Goal: Transaction & Acquisition: Purchase product/service

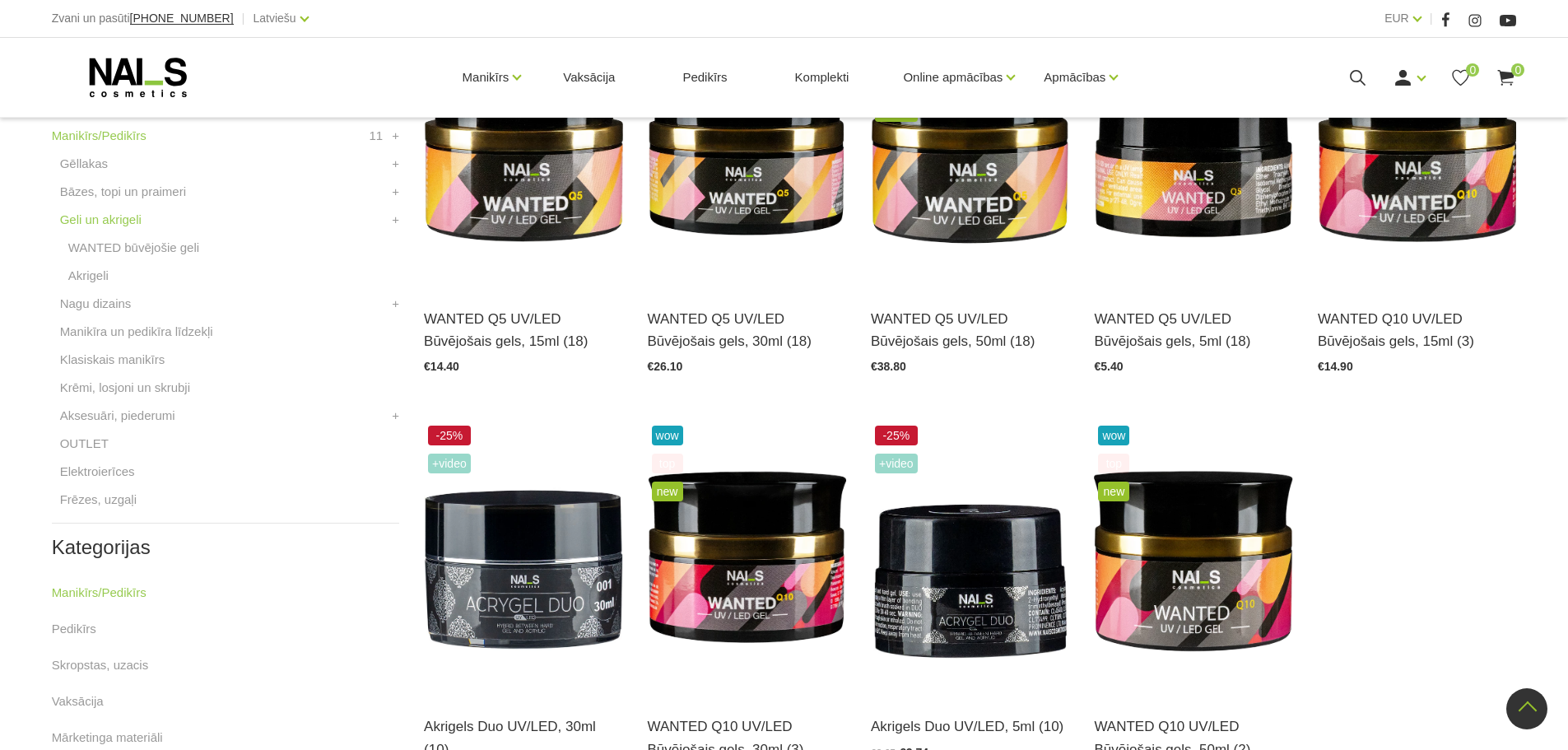
scroll to position [494, 0]
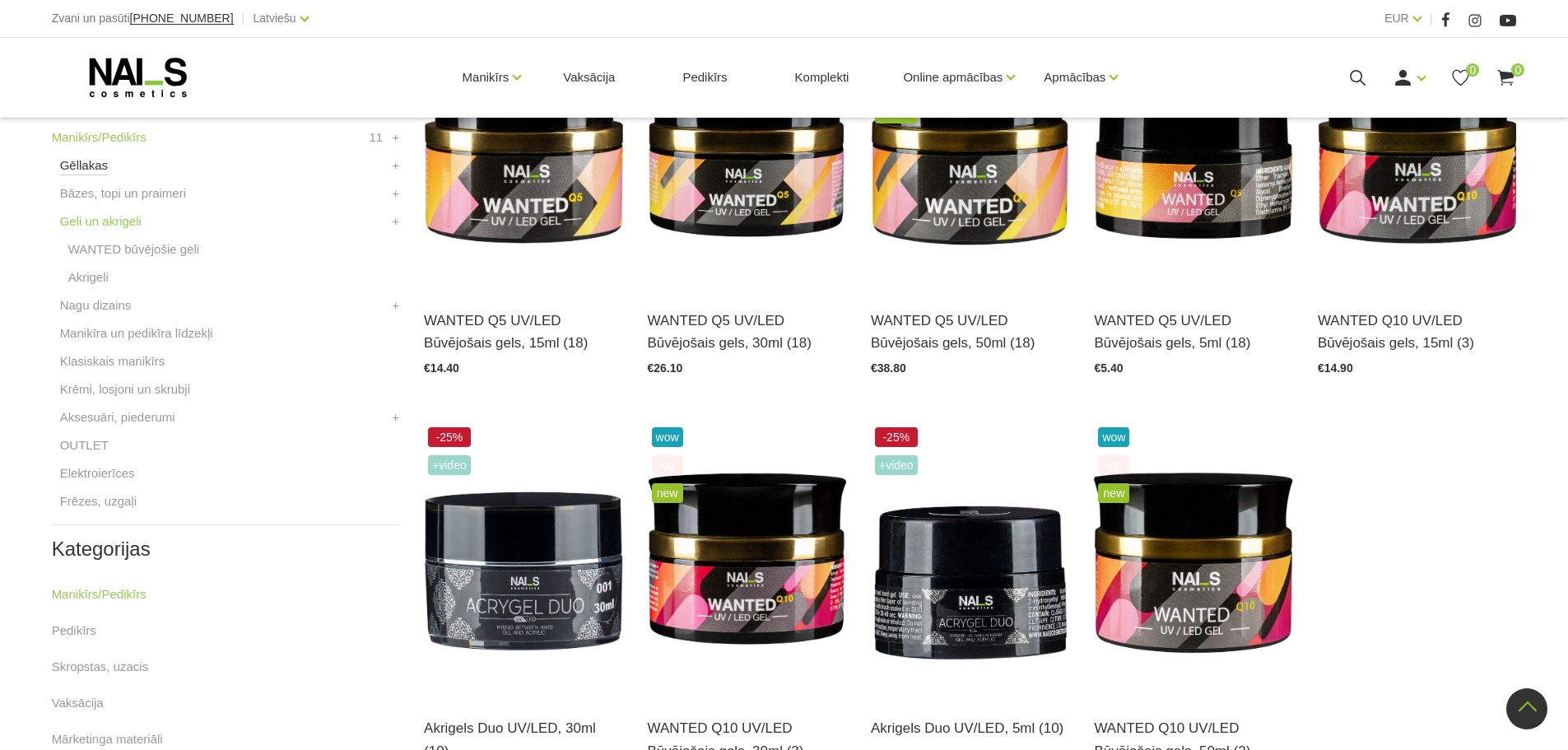
click at [86, 168] on link "Gēllakas" at bounding box center [83, 165] width 48 height 20
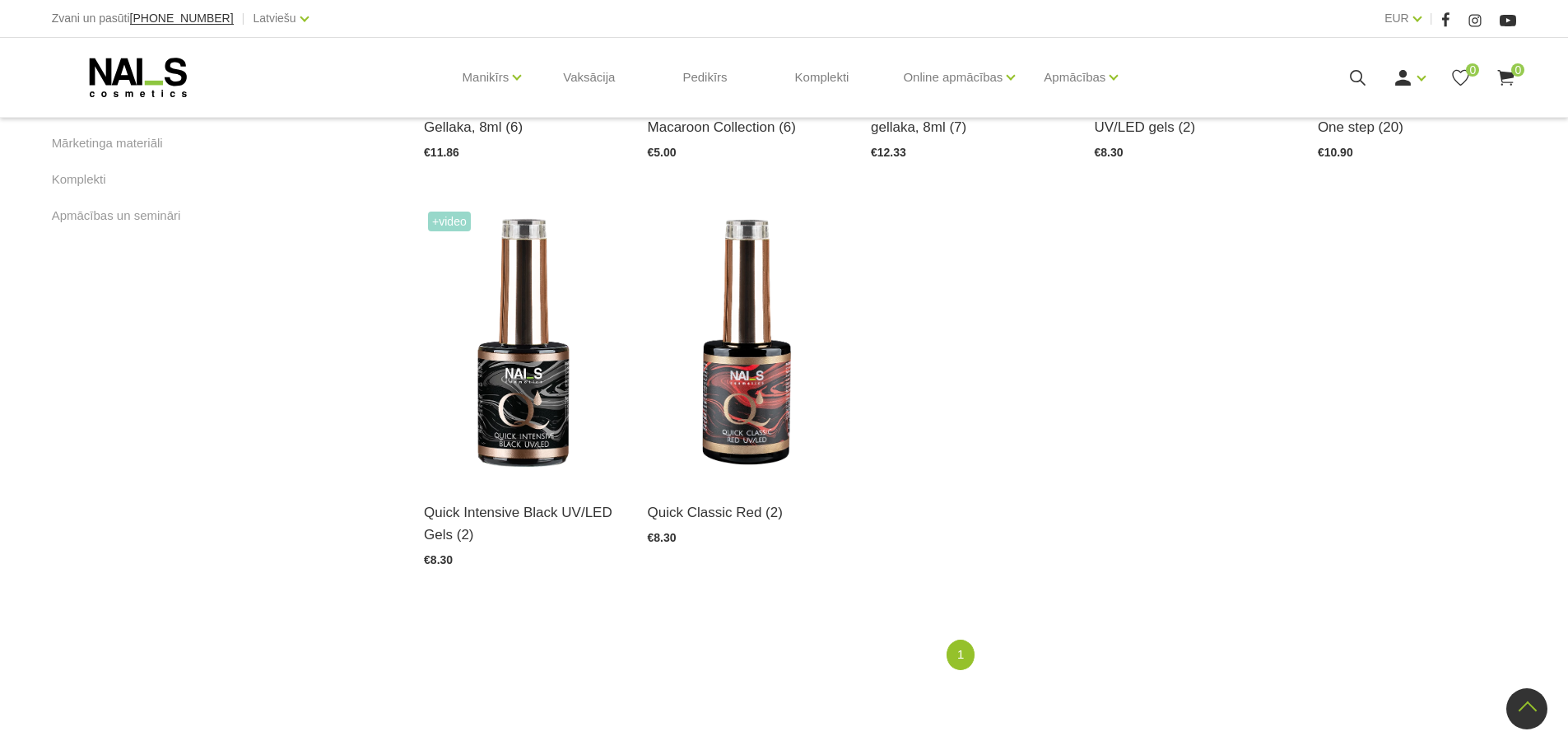
scroll to position [974, 0]
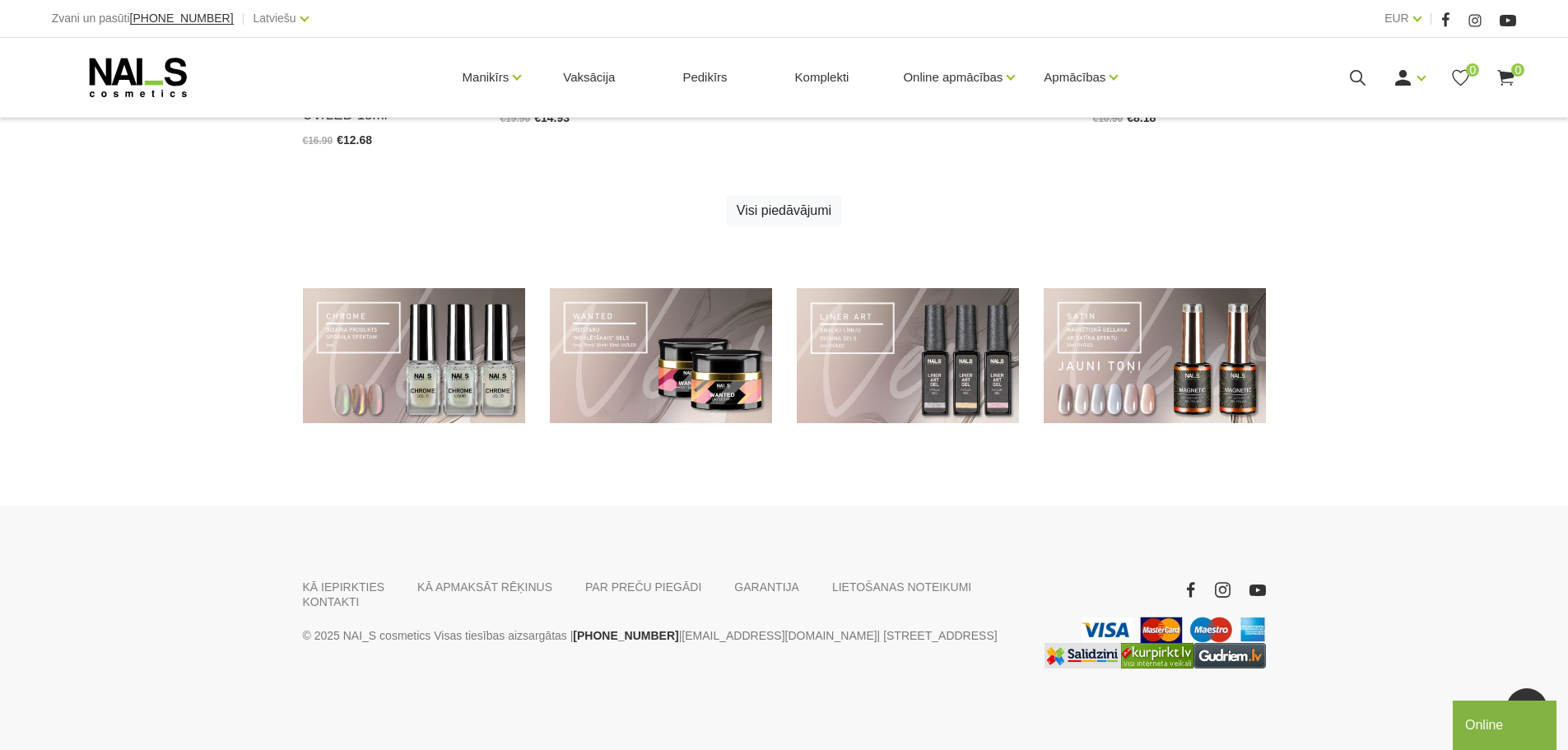
scroll to position [1191, 0]
